Goal: Transaction & Acquisition: Book appointment/travel/reservation

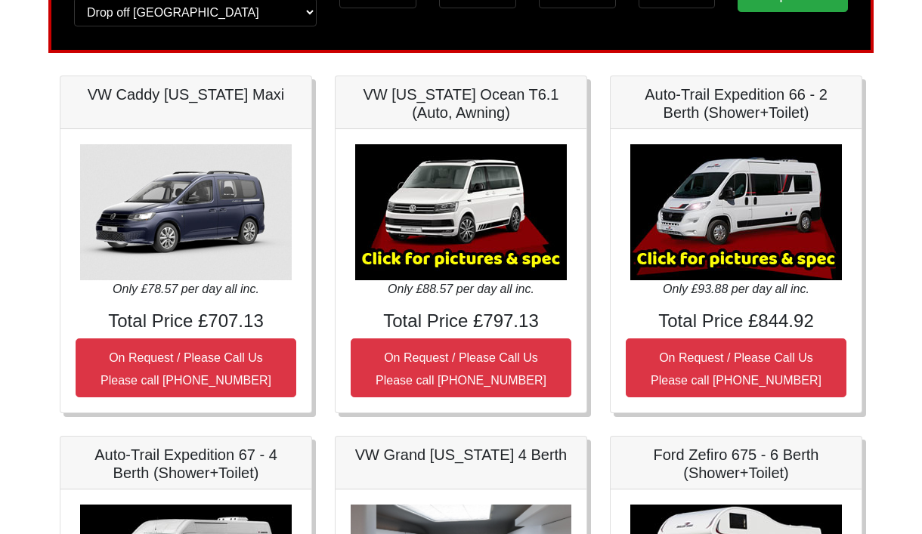
scroll to position [150, 0]
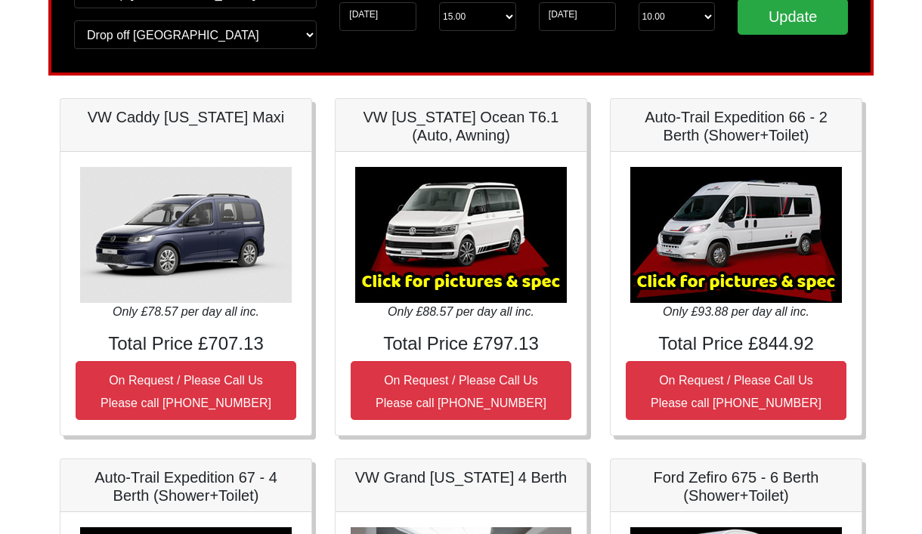
click at [751, 276] on img at bounding box center [736, 235] width 212 height 136
click at [746, 222] on img at bounding box center [736, 235] width 212 height 136
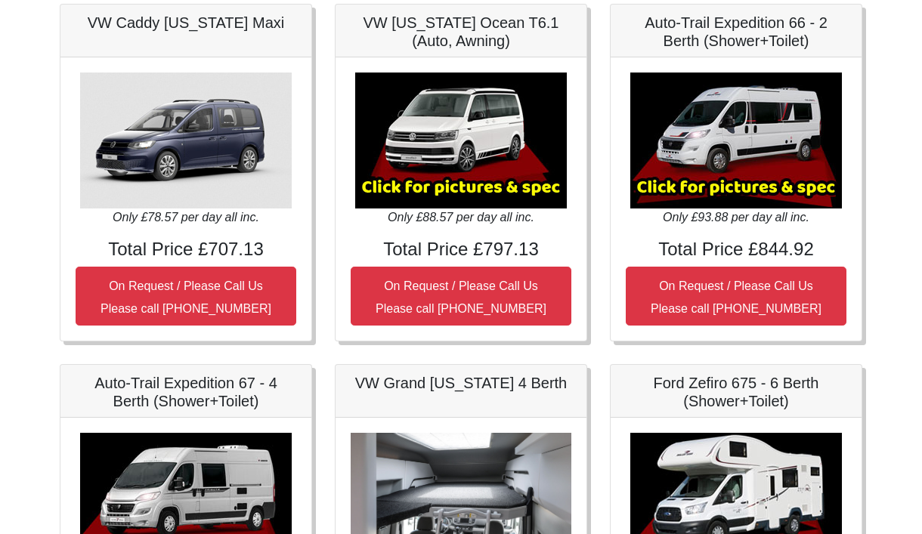
scroll to position [301, 0]
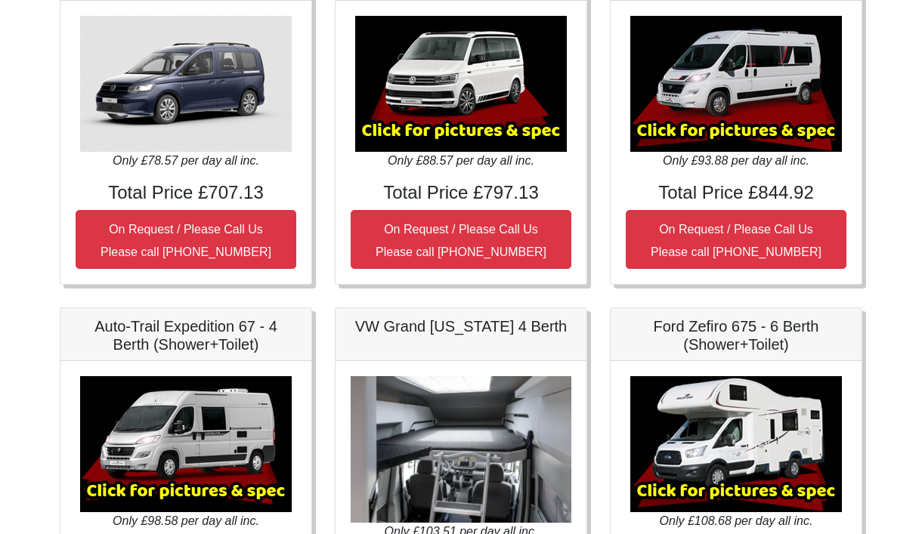
click at [723, 128] on img at bounding box center [736, 84] width 212 height 136
drag, startPoint x: 715, startPoint y: 131, endPoint x: 671, endPoint y: 121, distance: 45.1
click at [671, 121] on img at bounding box center [736, 84] width 212 height 136
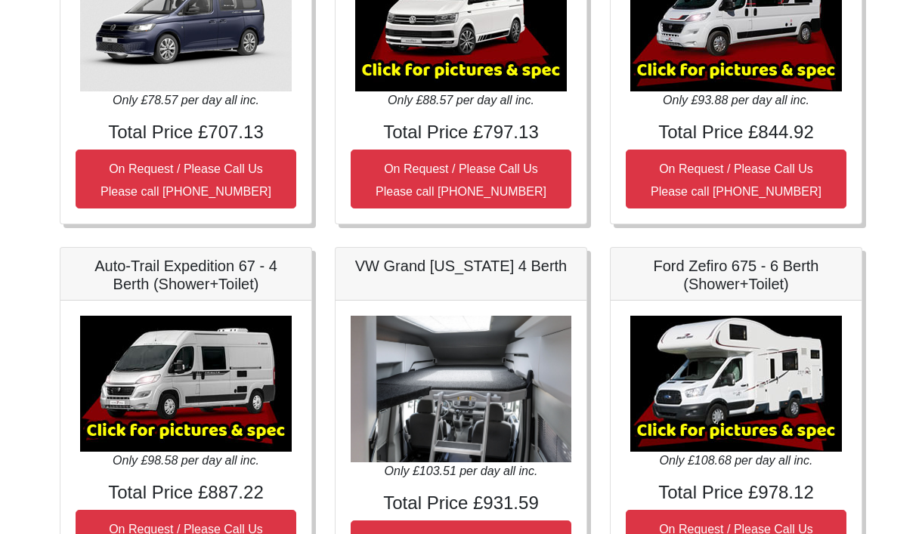
scroll to position [227, 0]
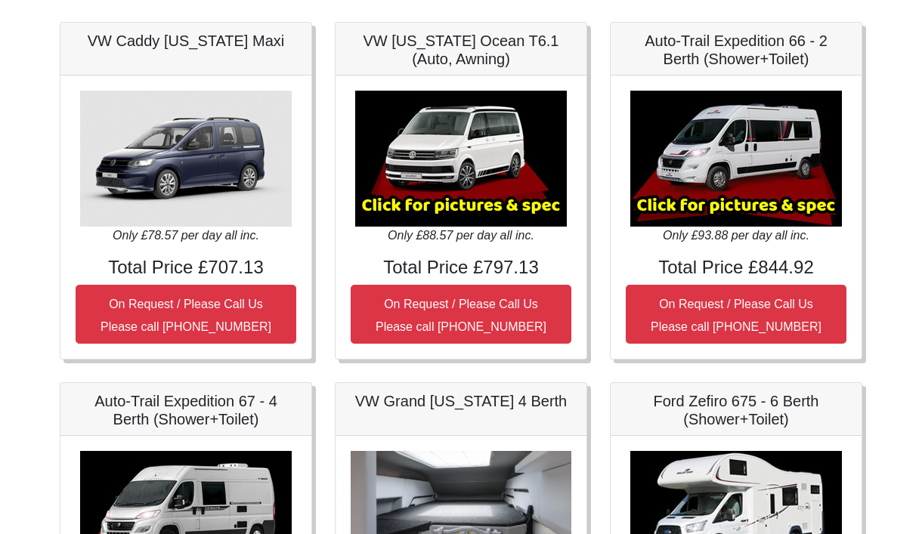
click at [693, 206] on img at bounding box center [736, 159] width 212 height 136
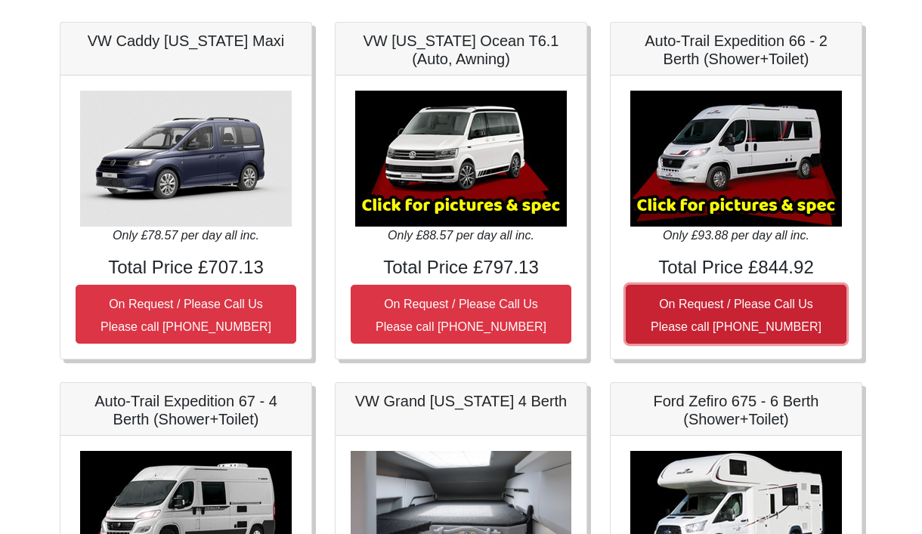
click at [709, 298] on small "On Request / Please Call Us Please call 00 44 (0) 131 322 6597" at bounding box center [736, 316] width 171 height 36
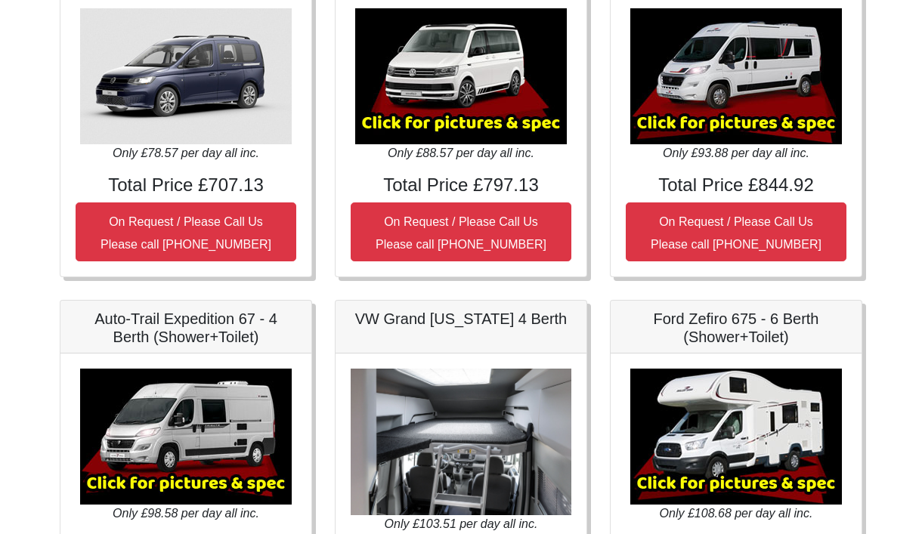
scroll to position [0, 0]
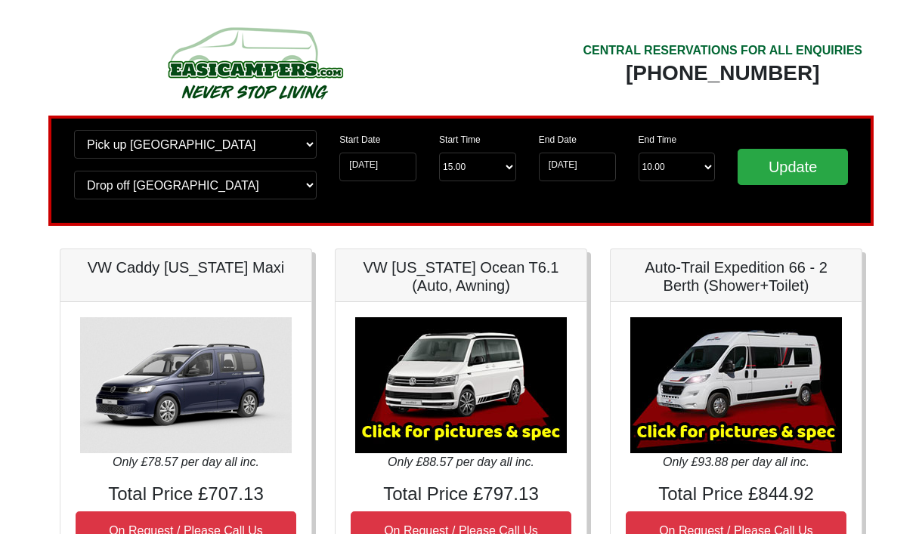
drag, startPoint x: 16, startPoint y: 342, endPoint x: 25, endPoint y: 329, distance: 15.7
click at [802, 164] on input "Update" at bounding box center [792, 167] width 110 height 36
click at [777, 163] on input "Update" at bounding box center [792, 167] width 110 height 36
click at [438, 359] on img at bounding box center [461, 385] width 212 height 136
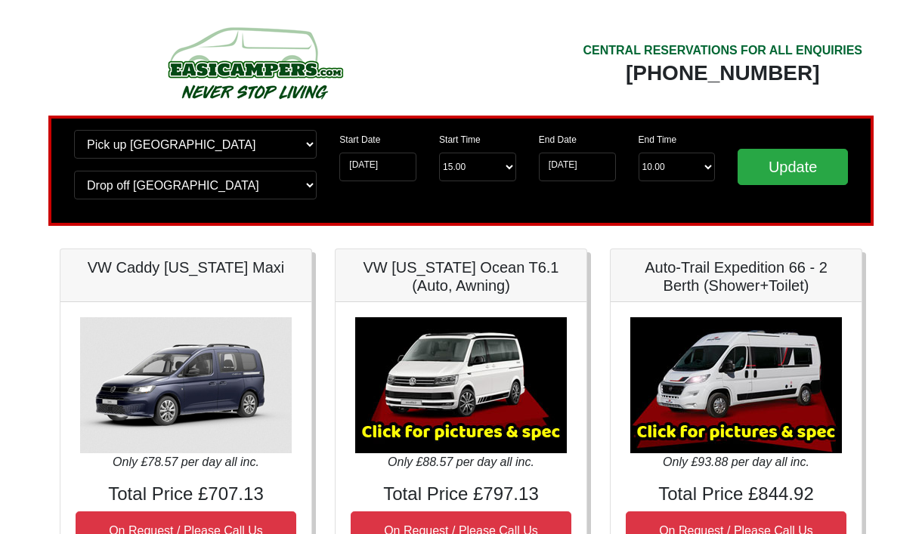
click at [438, 359] on img at bounding box center [461, 385] width 212 height 136
